Goal: Find contact information: Obtain details needed to contact an individual or organization

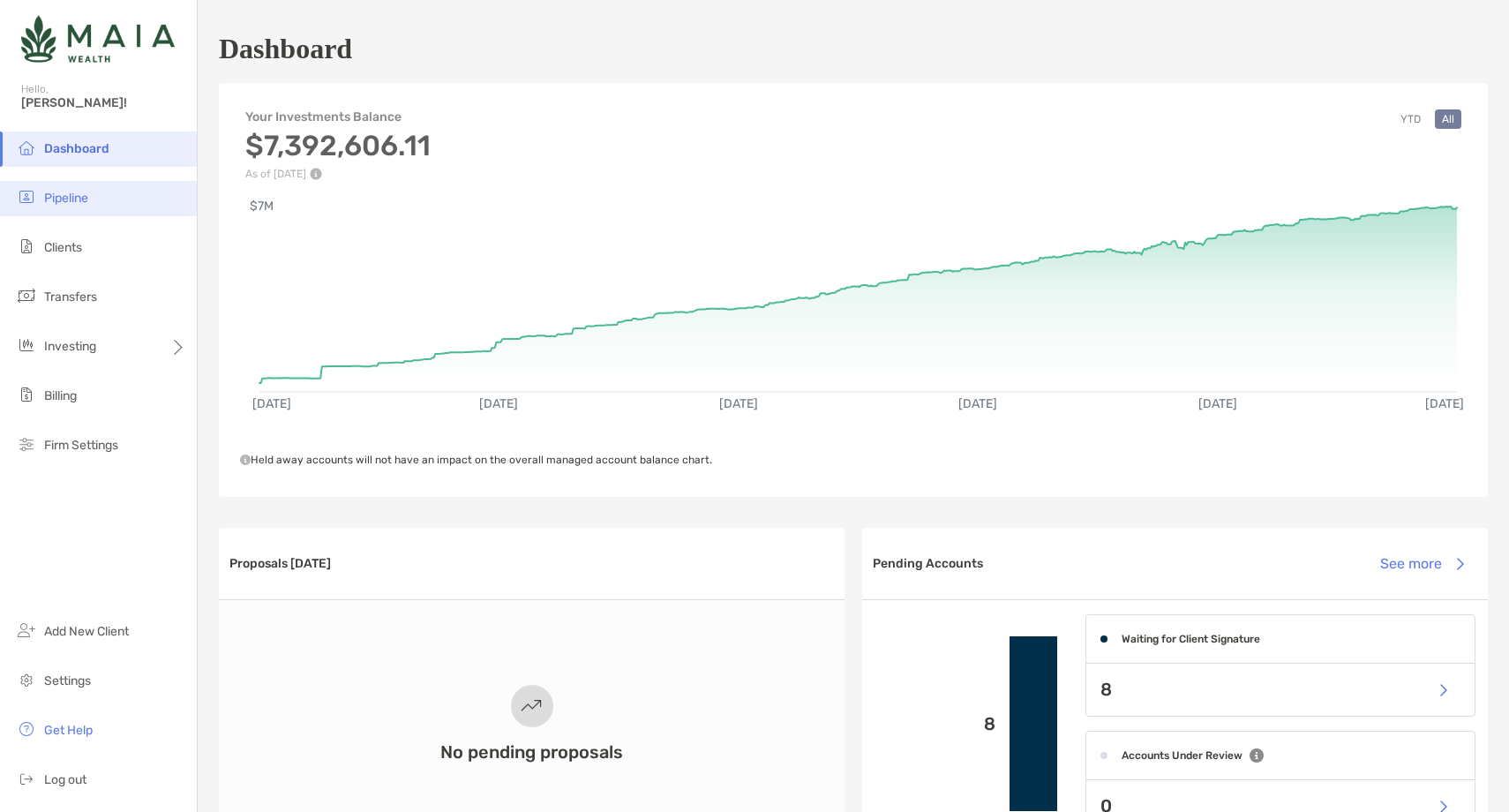
click at [105, 200] on li "Pipeline" at bounding box center [98, 198] width 197 height 36
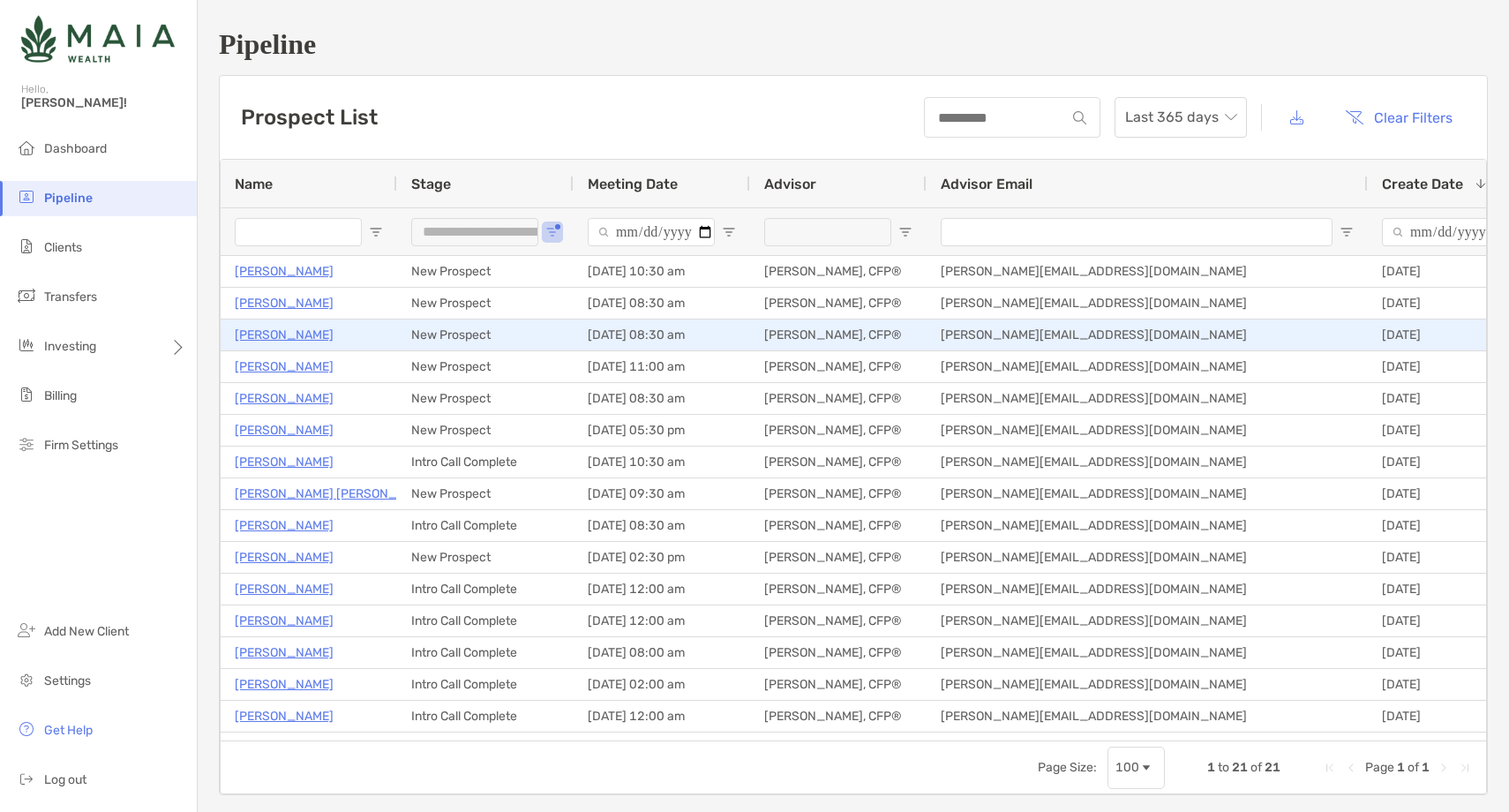
click at [292, 337] on p "Joseph Lutgen" at bounding box center [285, 335] width 99 height 22
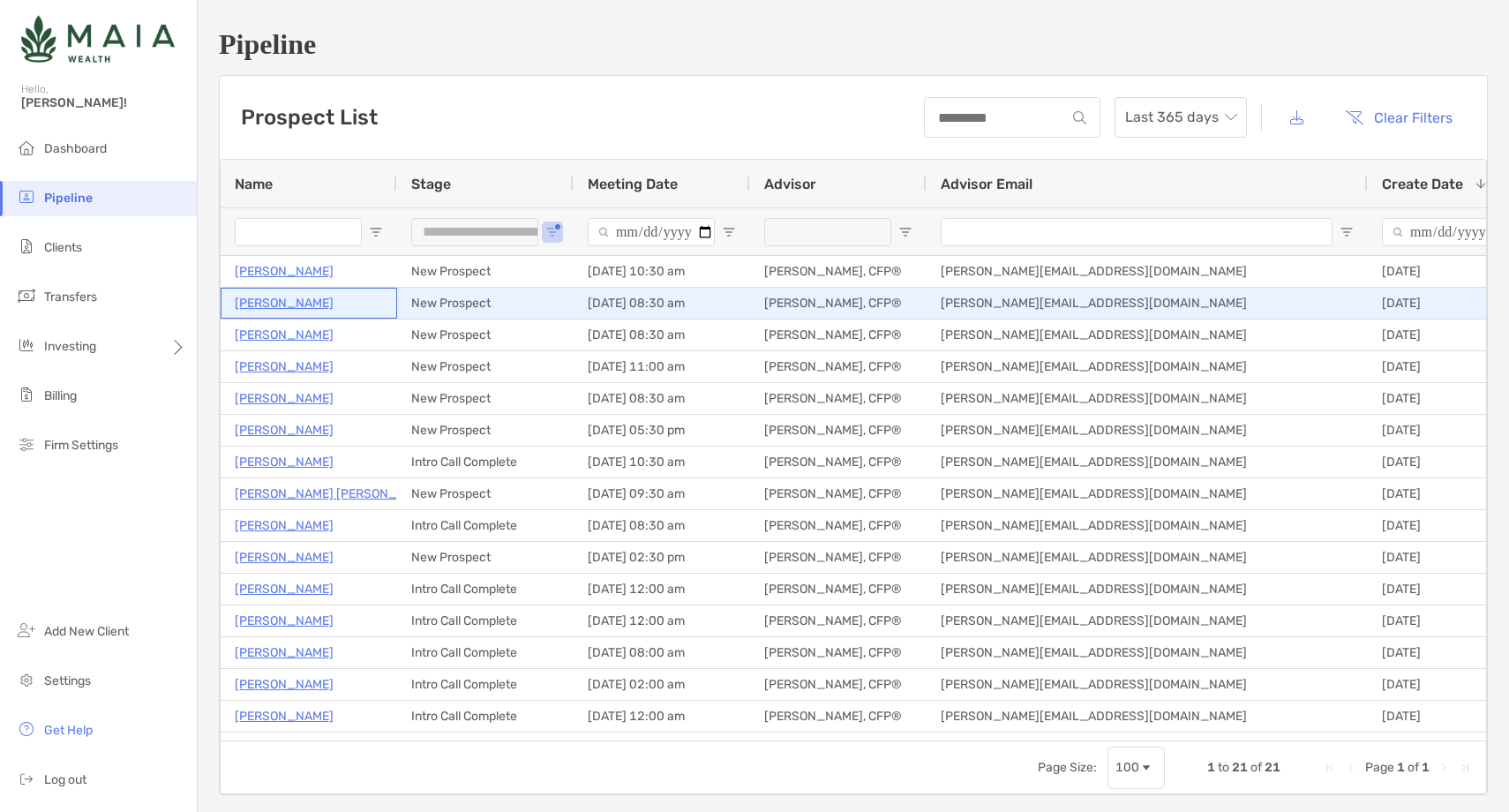
click at [313, 303] on p "Amanda Tankasali" at bounding box center [285, 303] width 99 height 22
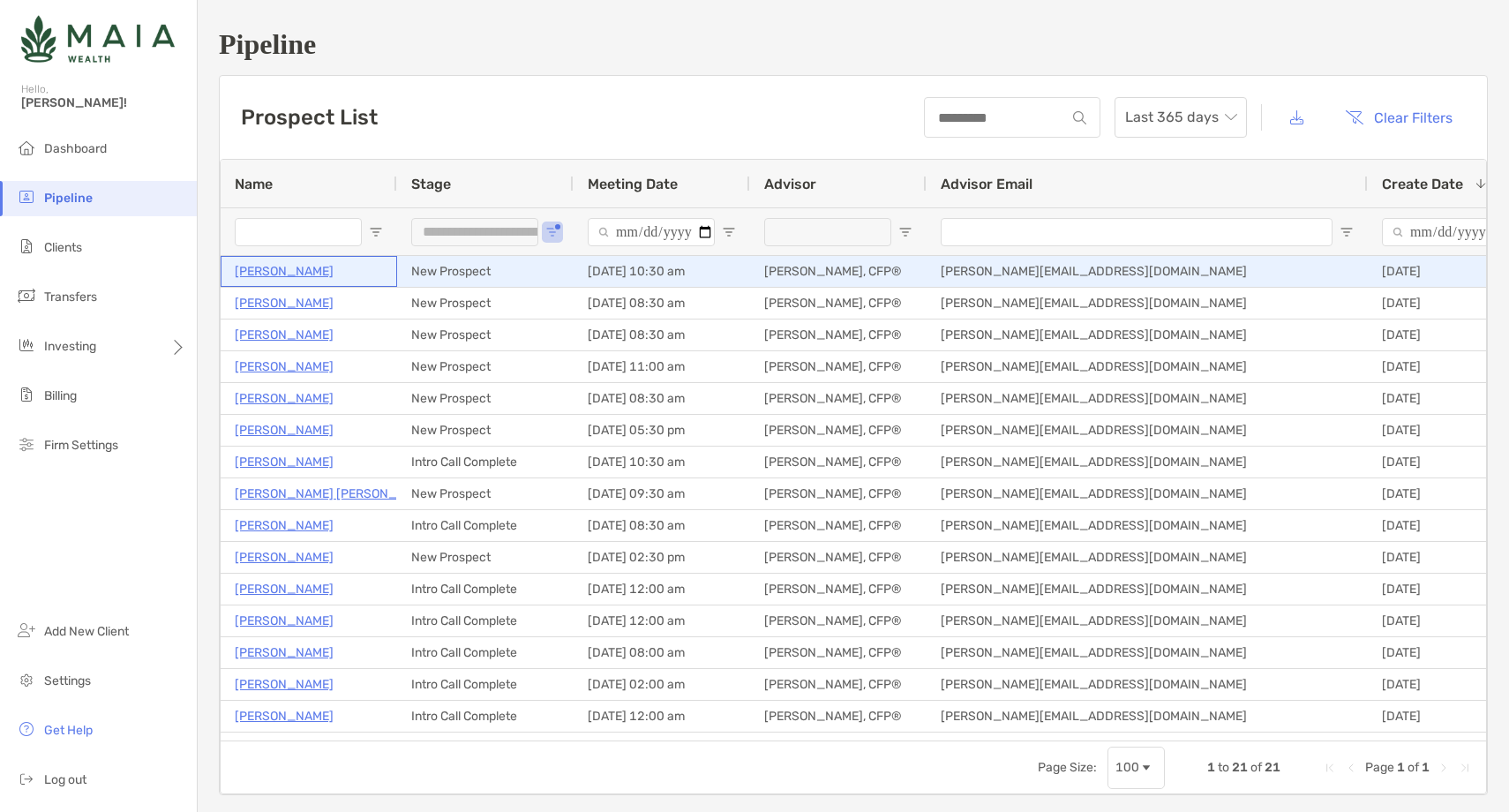
click at [292, 275] on p "[PERSON_NAME]" at bounding box center [285, 272] width 99 height 22
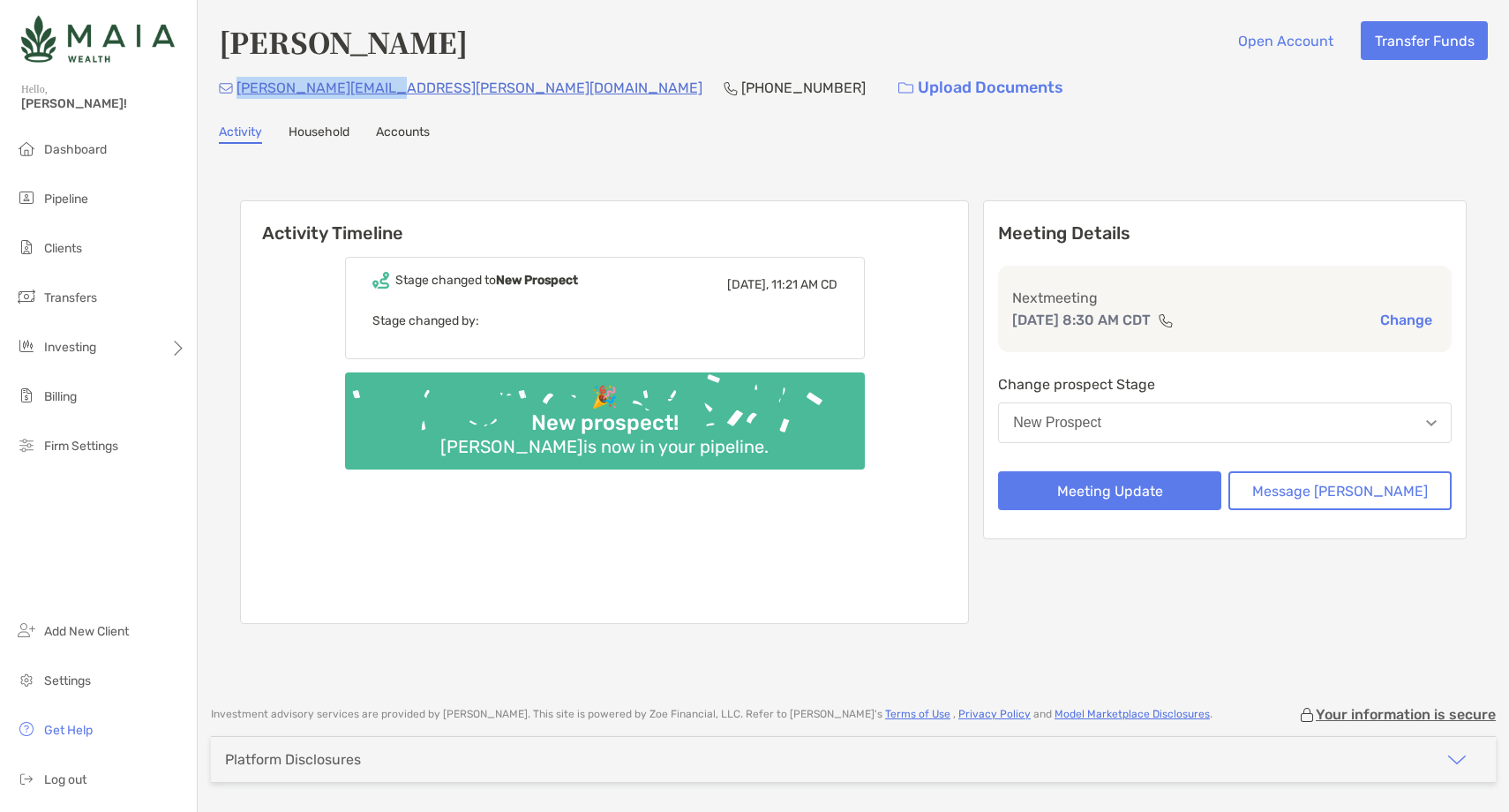
drag, startPoint x: 385, startPoint y: 88, endPoint x: 237, endPoint y: 91, distance: 148.0
click at [237, 91] on div "joe.lutgen@gmail.com (949) 607-7386 Upload Documents" at bounding box center [854, 87] width 1269 height 38
copy p "joe.lutgen@gmail.com"
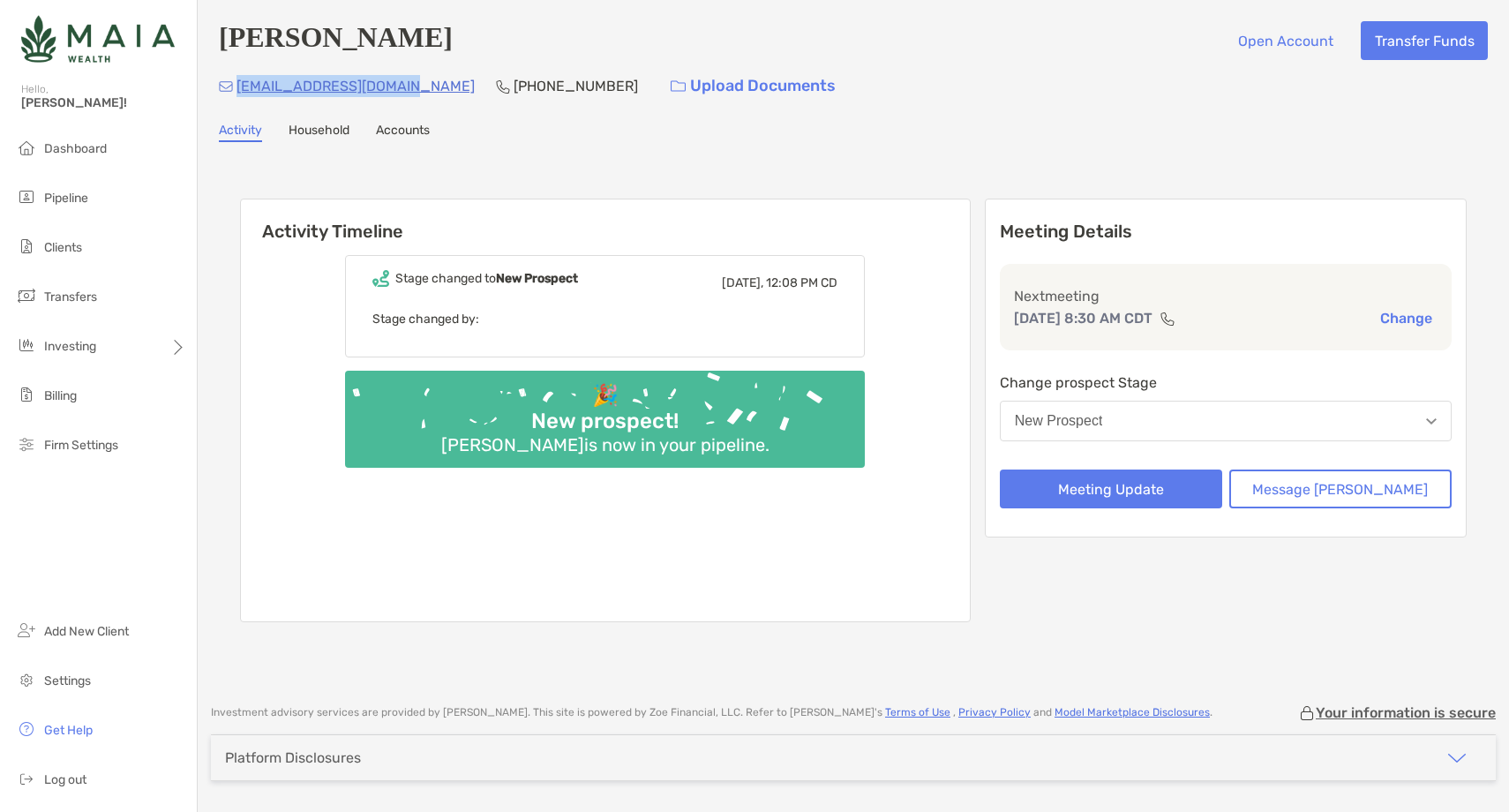
drag, startPoint x: 410, startPoint y: 84, endPoint x: 236, endPoint y: 95, distance: 174.3
click at [236, 95] on div "amandajprice@gmail.com (812) 455-0162 Upload Documents" at bounding box center [854, 86] width 1269 height 38
copy p "amandajprice@gmail.com"
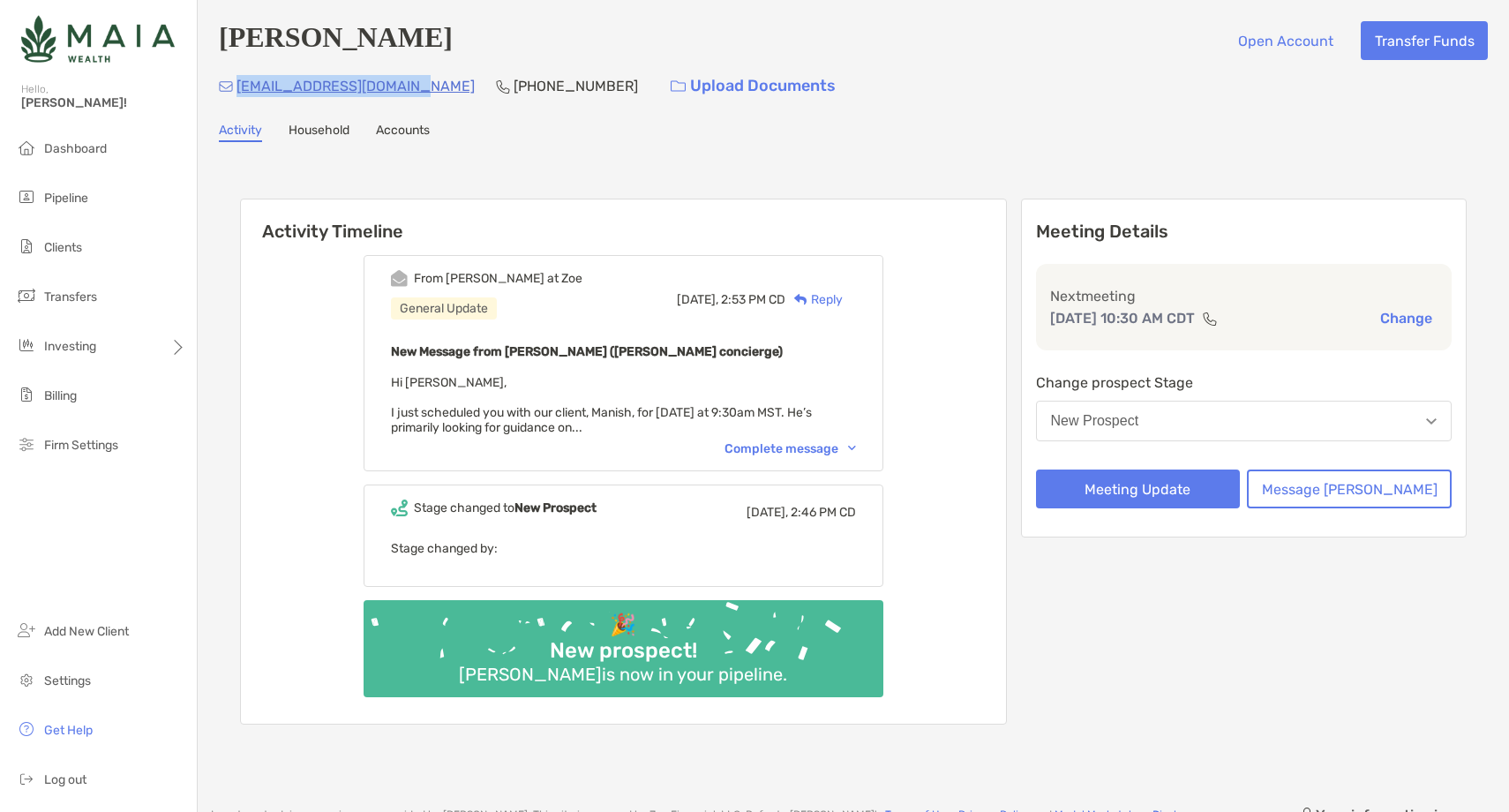
drag, startPoint x: 413, startPoint y: 89, endPoint x: 242, endPoint y: 90, distance: 171.0
click at [242, 90] on div "[EMAIL_ADDRESS][DOMAIN_NAME] [PHONE_NUMBER] Upload Documents" at bounding box center [854, 86] width 1269 height 38
copy p "[EMAIL_ADDRESS][DOMAIN_NAME]"
click at [791, 442] on div "Complete message" at bounding box center [790, 448] width 132 height 15
